Goal: Task Accomplishment & Management: Use online tool/utility

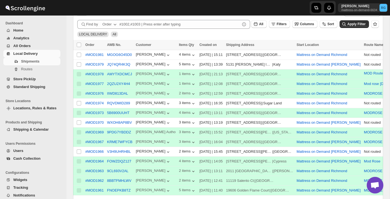
scroll to position [98, 0]
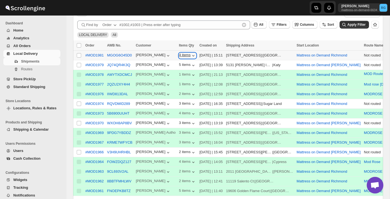
click at [179, 56] on div "4 items" at bounding box center [187, 56] width 17 height 6
click at [78, 55] on input "Select shipment" at bounding box center [79, 55] width 4 height 4
checkbox input "true"
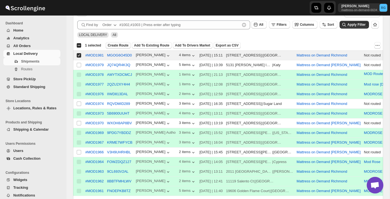
click at [124, 44] on span "Create Route" at bounding box center [118, 45] width 21 height 4
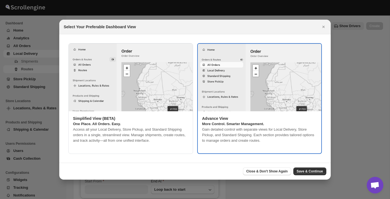
type input "Mattress on Demand Richmond"
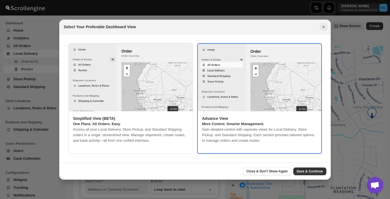
click at [325, 26] on icon "Close" at bounding box center [324, 27] width 6 height 6
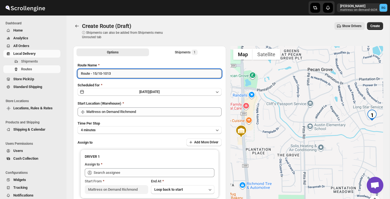
click at [147, 73] on input "Route - 15/10-1013" at bounding box center [150, 73] width 144 height 9
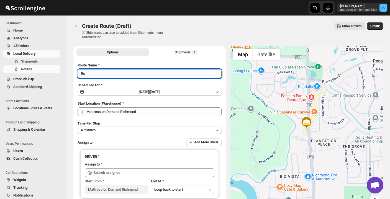
type input "R"
type input "MODROSE"
click at [140, 129] on button "4 minutes" at bounding box center [150, 130] width 144 height 8
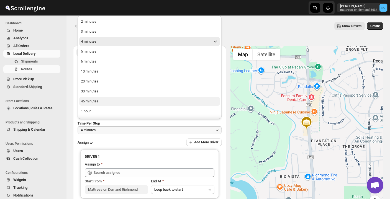
click at [139, 102] on button "45 minutes" at bounding box center [149, 101] width 141 height 9
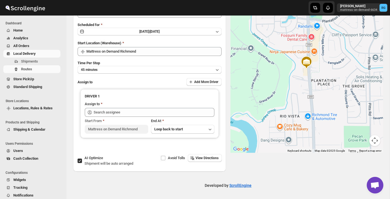
scroll to position [60, 0]
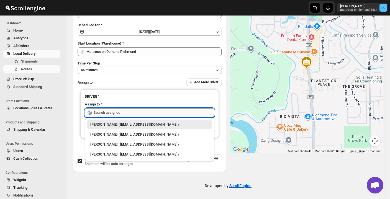
click at [151, 112] on input "text" at bounding box center [154, 112] width 121 height 9
click at [119, 155] on div "[PERSON_NAME] ([EMAIL_ADDRESS][DOMAIN_NAME])" at bounding box center [149, 155] width 119 height 6
type input "[PERSON_NAME] ([EMAIL_ADDRESS][DOMAIN_NAME])"
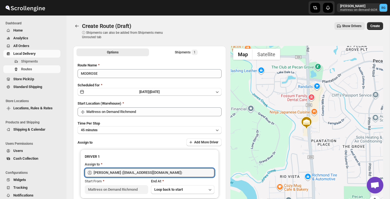
scroll to position [0, 0]
click at [373, 26] on span "Create" at bounding box center [374, 26] width 9 height 4
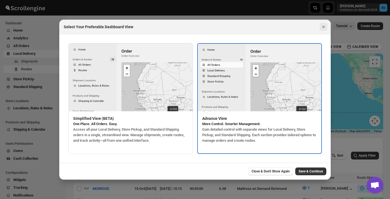
click at [323, 26] on icon "Close" at bounding box center [324, 27] width 6 height 6
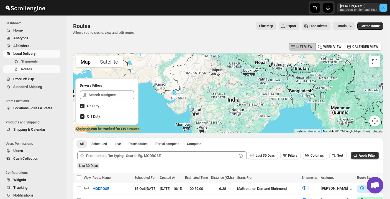
click at [32, 52] on span "Local Delivery" at bounding box center [24, 54] width 22 height 4
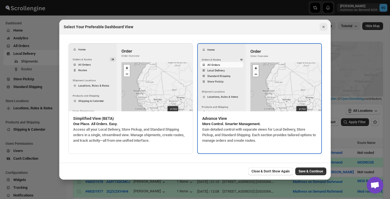
click at [324, 26] on icon "Close" at bounding box center [324, 27] width 2 height 2
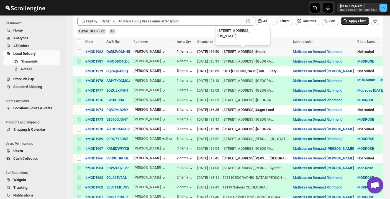
scroll to position [100, 0]
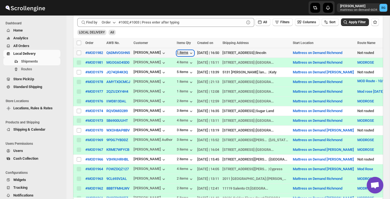
click at [184, 53] on div "1 items" at bounding box center [185, 53] width 17 height 6
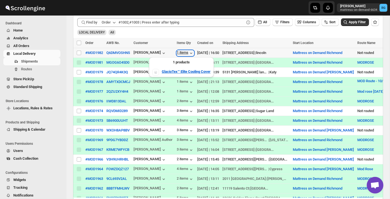
click at [184, 53] on div "1 items" at bounding box center [185, 53] width 17 height 6
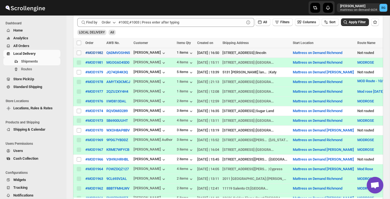
click at [96, 52] on div "#MOD1982" at bounding box center [94, 53] width 18 height 4
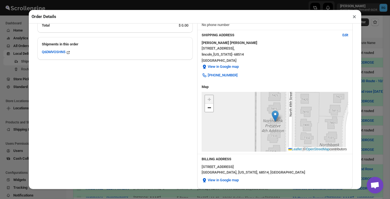
scroll to position [111, 0]
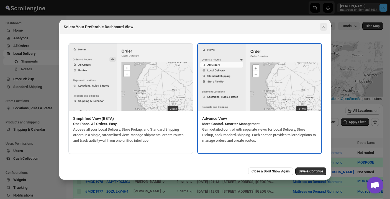
click at [324, 25] on icon "Close" at bounding box center [324, 27] width 6 height 6
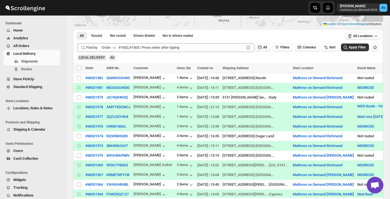
scroll to position [75, 0]
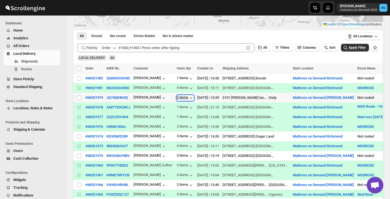
click at [185, 96] on div "5 items" at bounding box center [185, 98] width 17 height 6
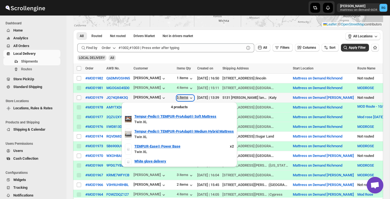
click at [185, 96] on div "5 items" at bounding box center [185, 98] width 17 height 6
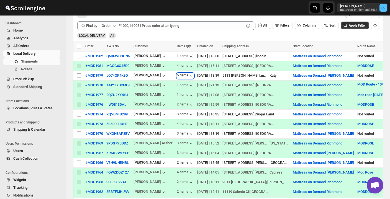
scroll to position [98, 0]
